Goal: Task Accomplishment & Management: Use online tool/utility

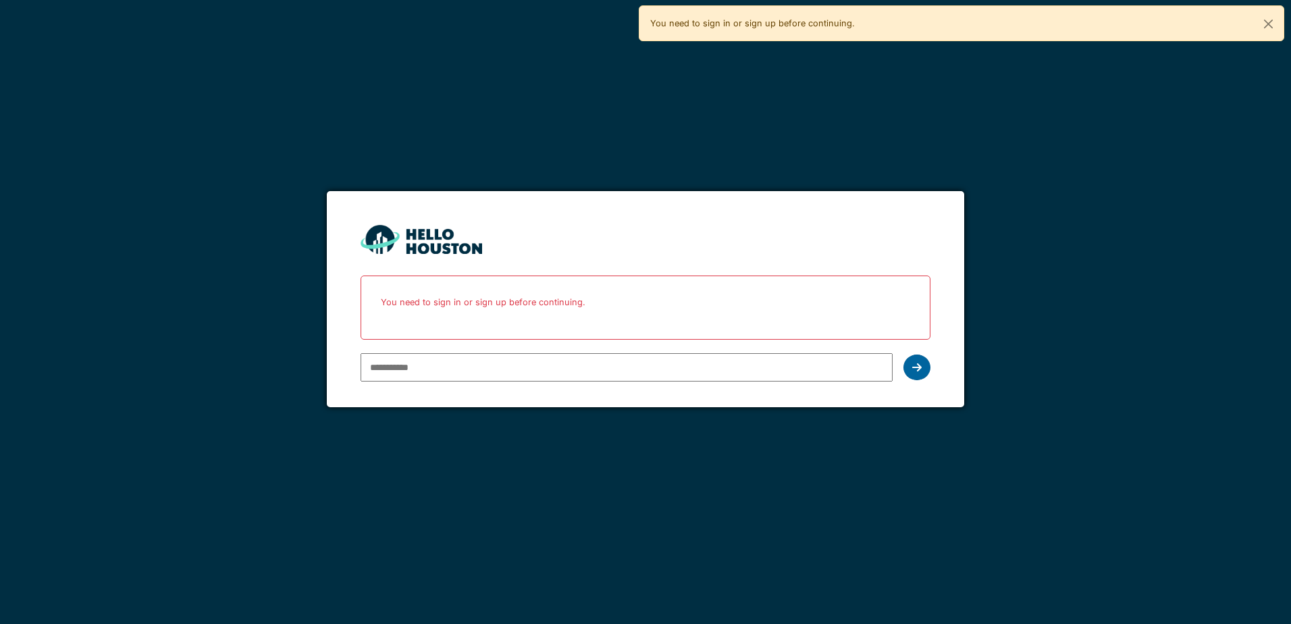
type input "**********"
click at [922, 365] on div at bounding box center [917, 368] width 27 height 26
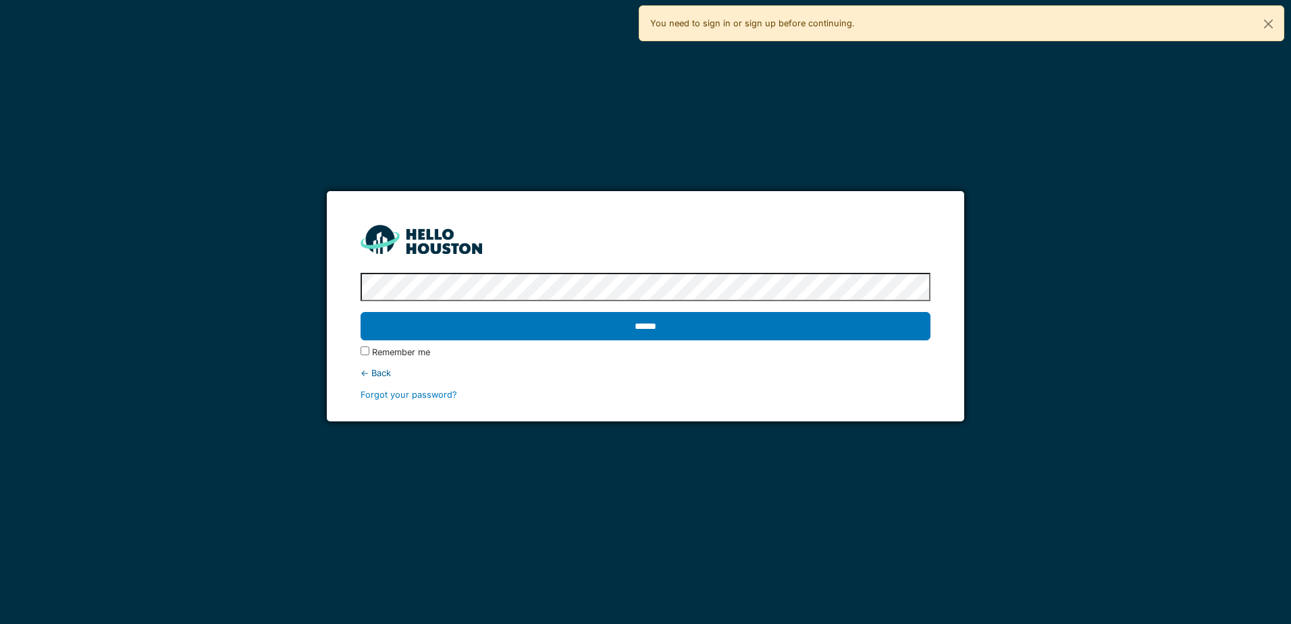
click at [653, 330] on input "******" at bounding box center [645, 326] width 569 height 28
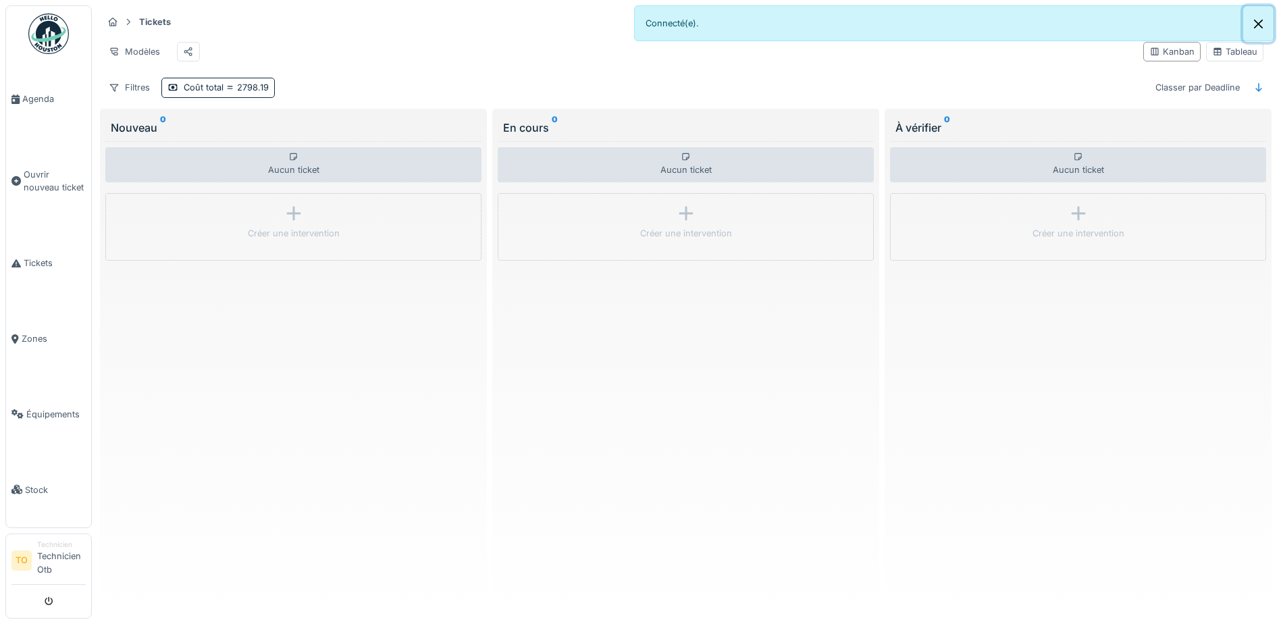
click at [1251, 24] on button "Close" at bounding box center [1258, 24] width 30 height 36
